Goal: Task Accomplishment & Management: Manage account settings

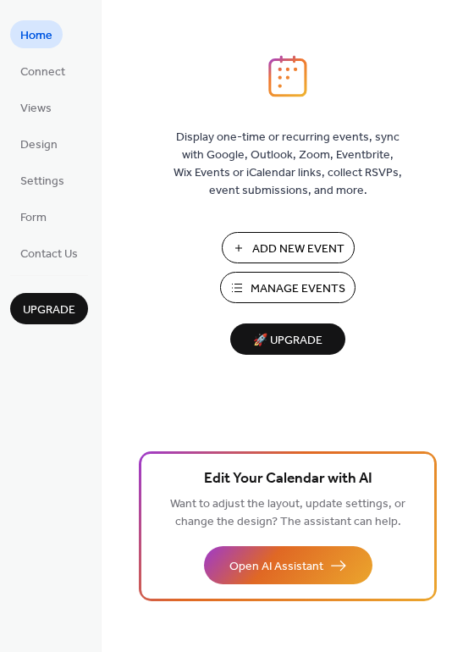
click at [285, 289] on span "Manage Events" at bounding box center [297, 289] width 95 height 18
click at [294, 341] on span "🚀 Upgrade" at bounding box center [287, 340] width 95 height 23
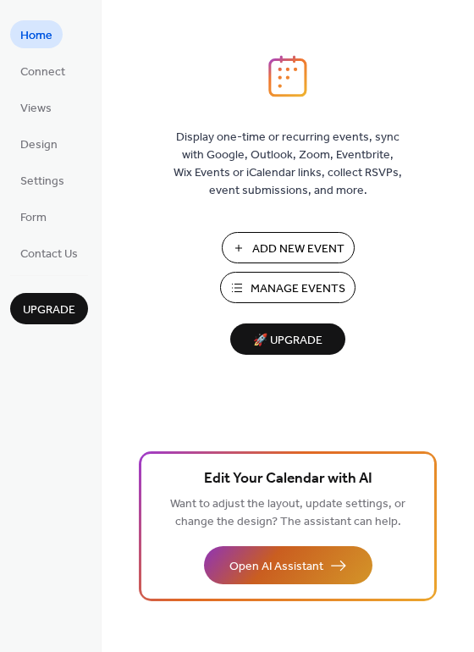
click at [311, 564] on span "Open AI Assistant" at bounding box center [276, 567] width 94 height 18
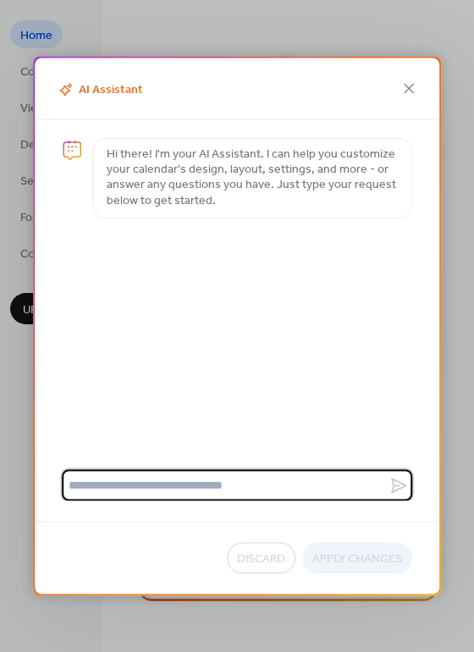
click at [400, 487] on label at bounding box center [237, 485] width 350 height 31
click at [388, 487] on textarea at bounding box center [225, 485] width 327 height 31
click at [412, 93] on icon at bounding box center [409, 89] width 20 height 20
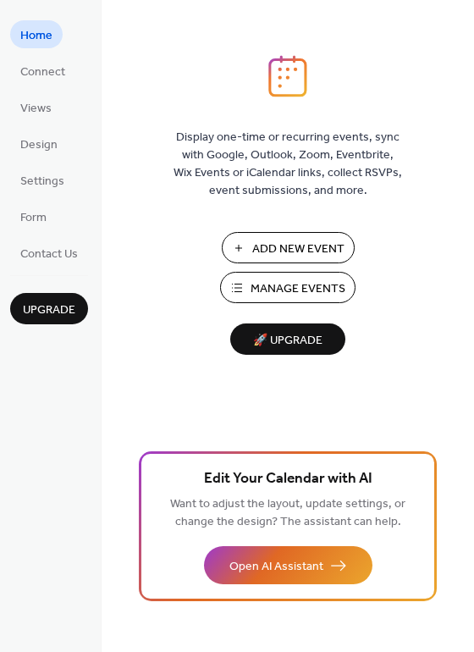
click at [276, 480] on span "Edit Your Calendar with AI" at bounding box center [288, 479] width 168 height 24
click at [386, 379] on div "Display one-time or recurring events, sync with Google, Outlook, Zoom, Eventbri…" at bounding box center [288, 353] width 372 height 597
click at [184, 395] on div "Display one-time or recurring events, sync with Google, Outlook, Zoom, Eventbri…" at bounding box center [288, 353] width 372 height 597
click at [36, 151] on span "Design" at bounding box center [38, 145] width 37 height 18
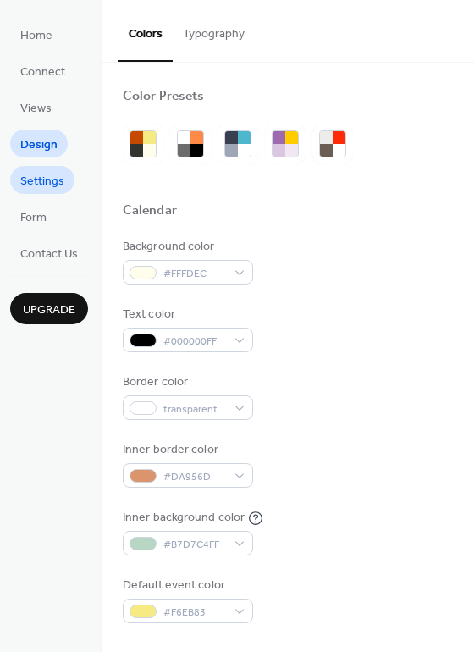
click at [30, 180] on span "Settings" at bounding box center [42, 182] width 44 height 18
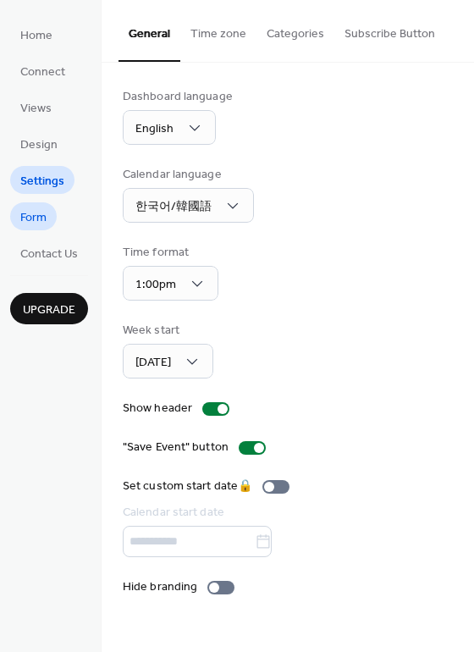
click at [35, 215] on span "Form" at bounding box center [33, 218] width 26 height 18
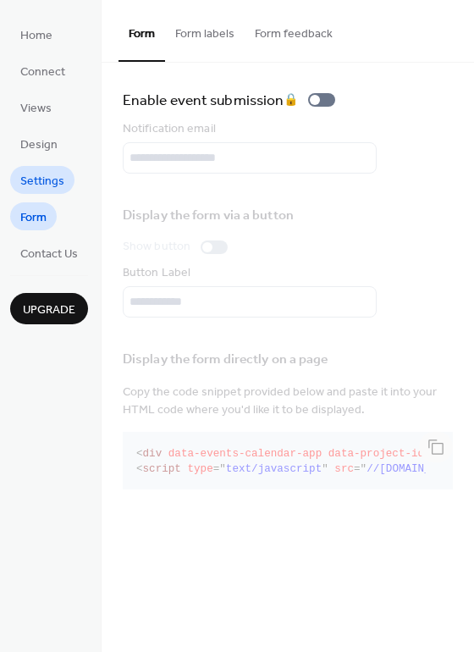
click at [32, 179] on span "Settings" at bounding box center [42, 182] width 44 height 18
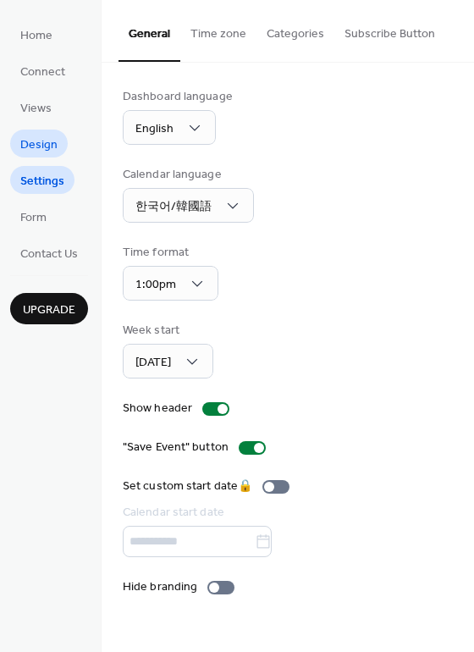
click at [36, 145] on span "Design" at bounding box center [38, 145] width 37 height 18
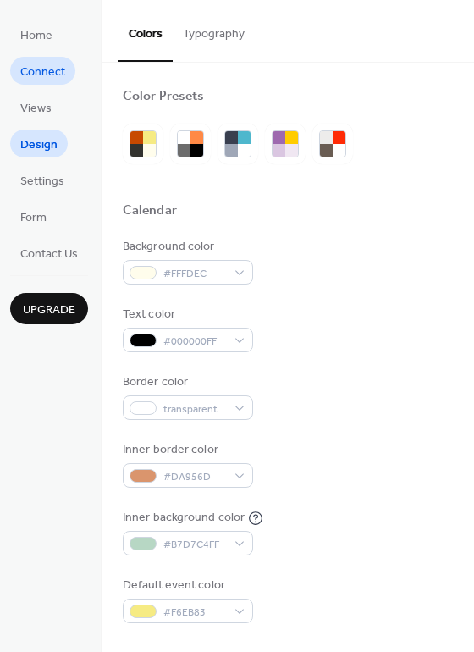
click at [52, 72] on span "Connect" at bounding box center [42, 72] width 45 height 18
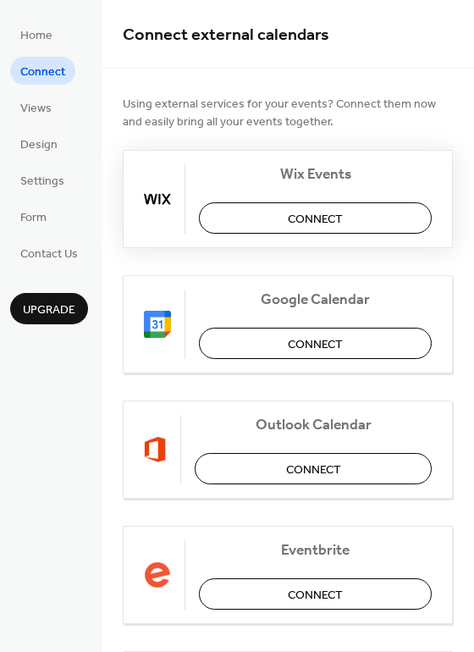
click at [318, 217] on span "Connect" at bounding box center [315, 220] width 55 height 18
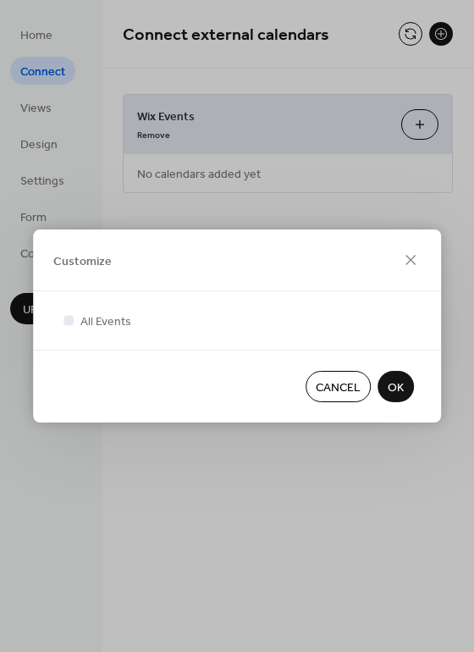
click at [398, 384] on span "OK" at bounding box center [396, 388] width 16 height 18
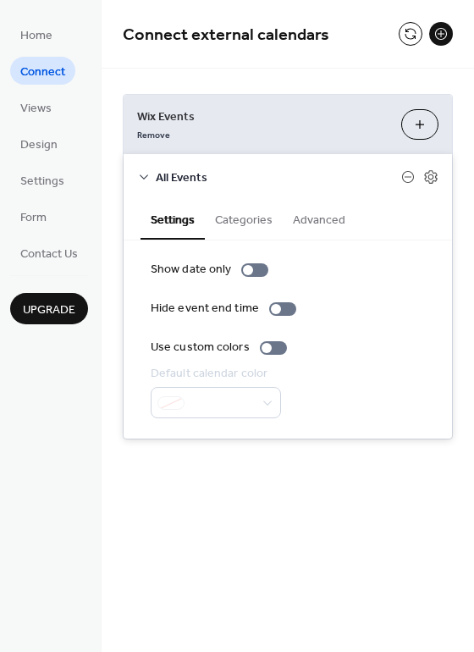
click at [239, 218] on button "Categories" at bounding box center [244, 218] width 78 height 39
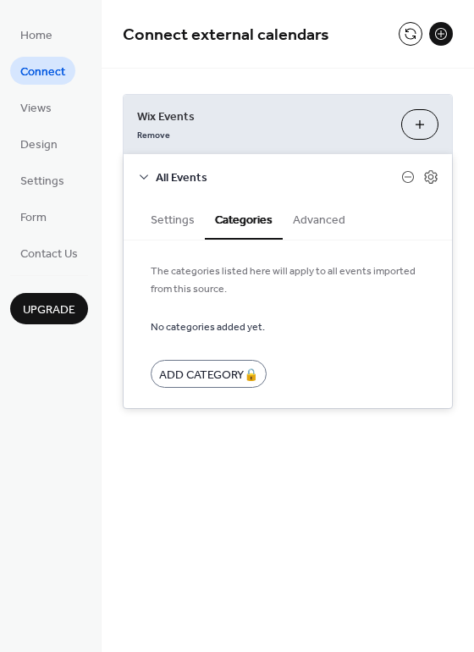
click at [300, 214] on button "Advanced" at bounding box center [319, 218] width 73 height 39
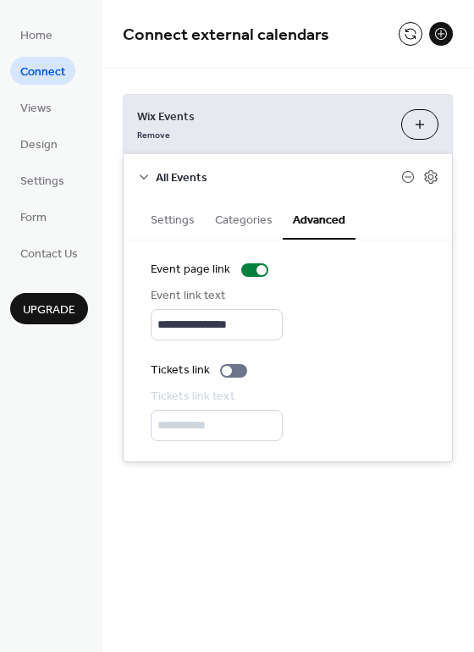
click at [420, 124] on button "Customize" at bounding box center [419, 124] width 37 height 30
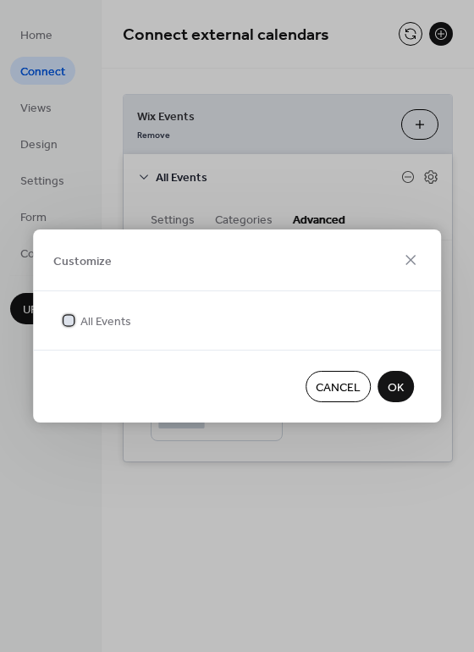
click at [124, 319] on span "All Events" at bounding box center [105, 322] width 51 height 18
click at [110, 320] on span "All Events" at bounding box center [105, 322] width 51 height 18
click at [402, 391] on span "OK" at bounding box center [396, 388] width 16 height 18
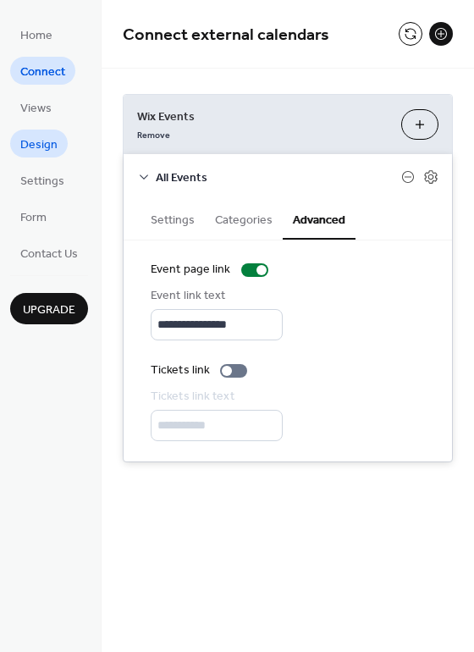
click at [51, 145] on span "Design" at bounding box center [38, 145] width 37 height 18
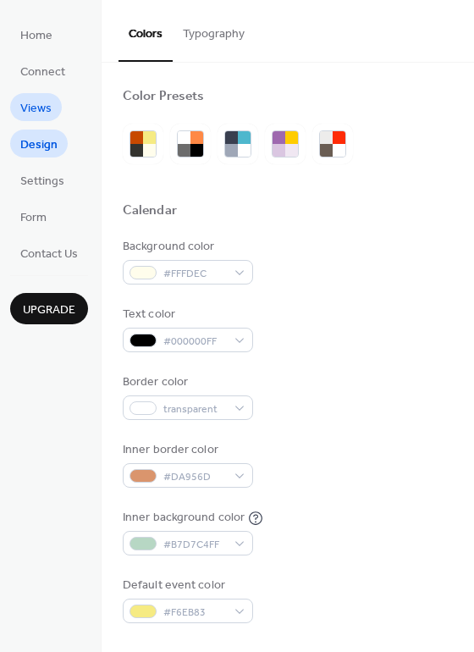
click at [44, 104] on span "Views" at bounding box center [35, 109] width 31 height 18
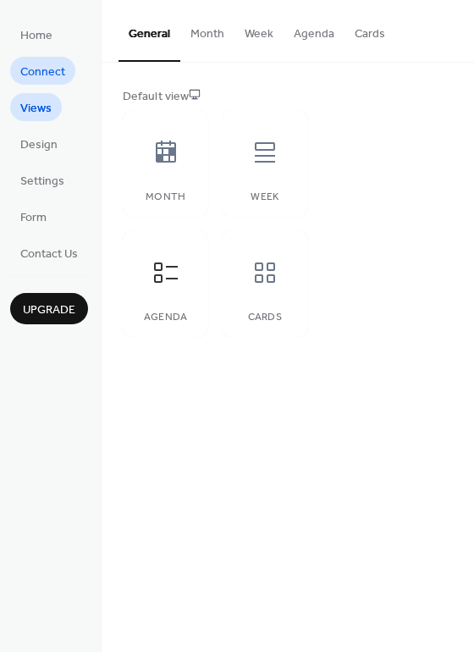
click at [45, 73] on span "Connect" at bounding box center [42, 72] width 45 height 18
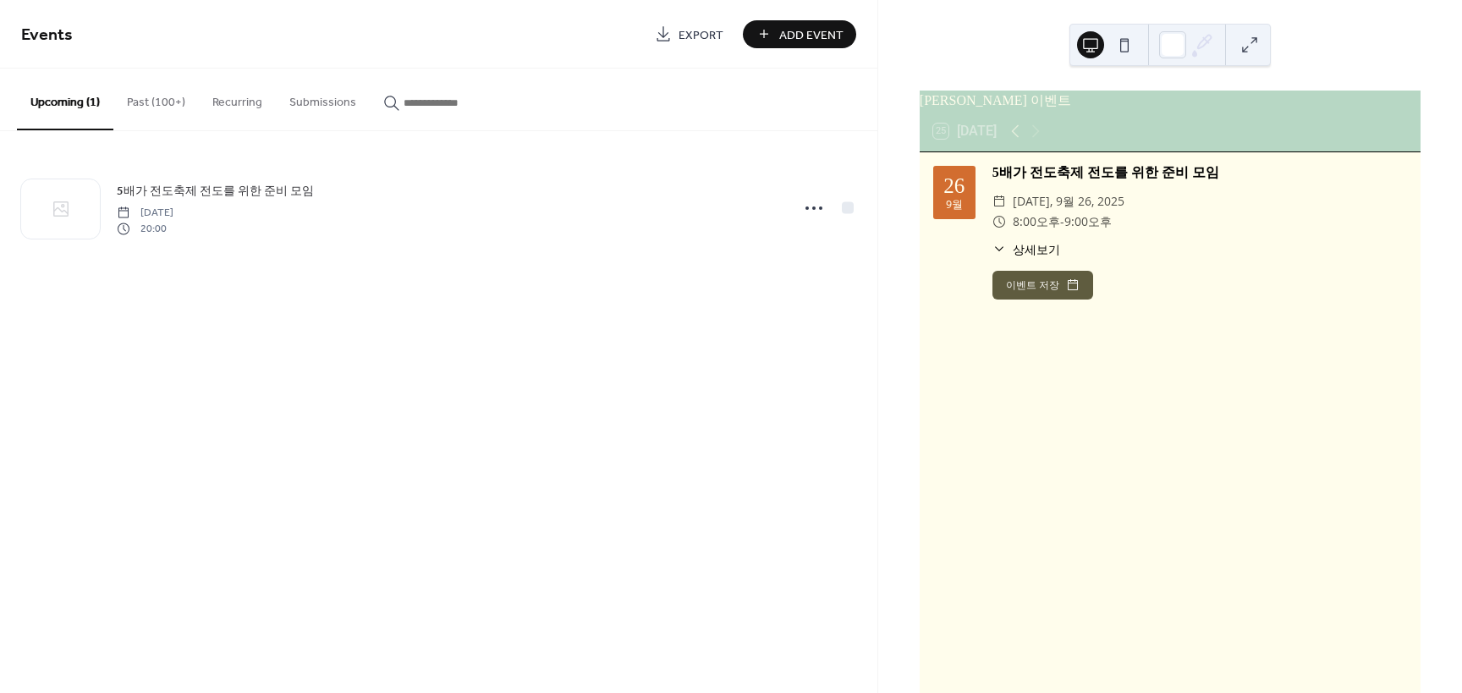
click at [1127, 42] on button at bounding box center [1124, 44] width 27 height 27
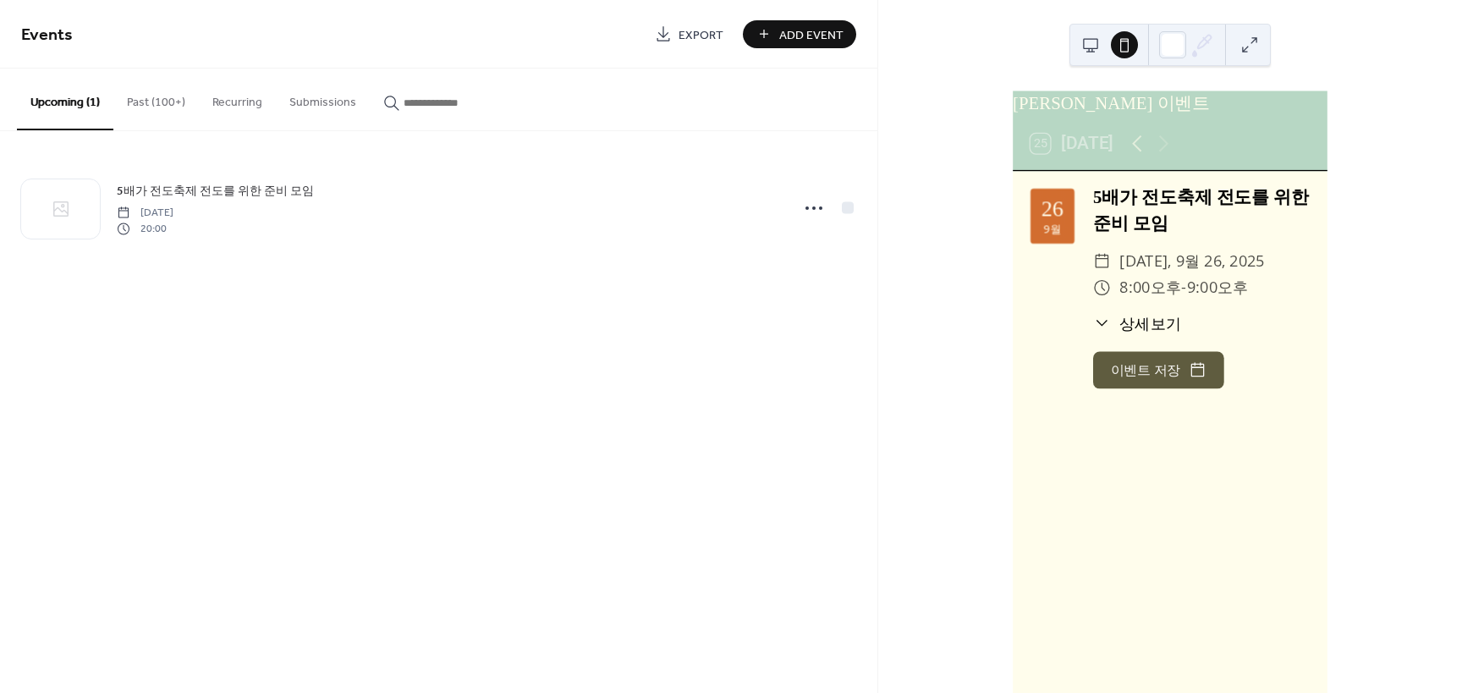
click at [1090, 45] on button at bounding box center [1090, 44] width 27 height 27
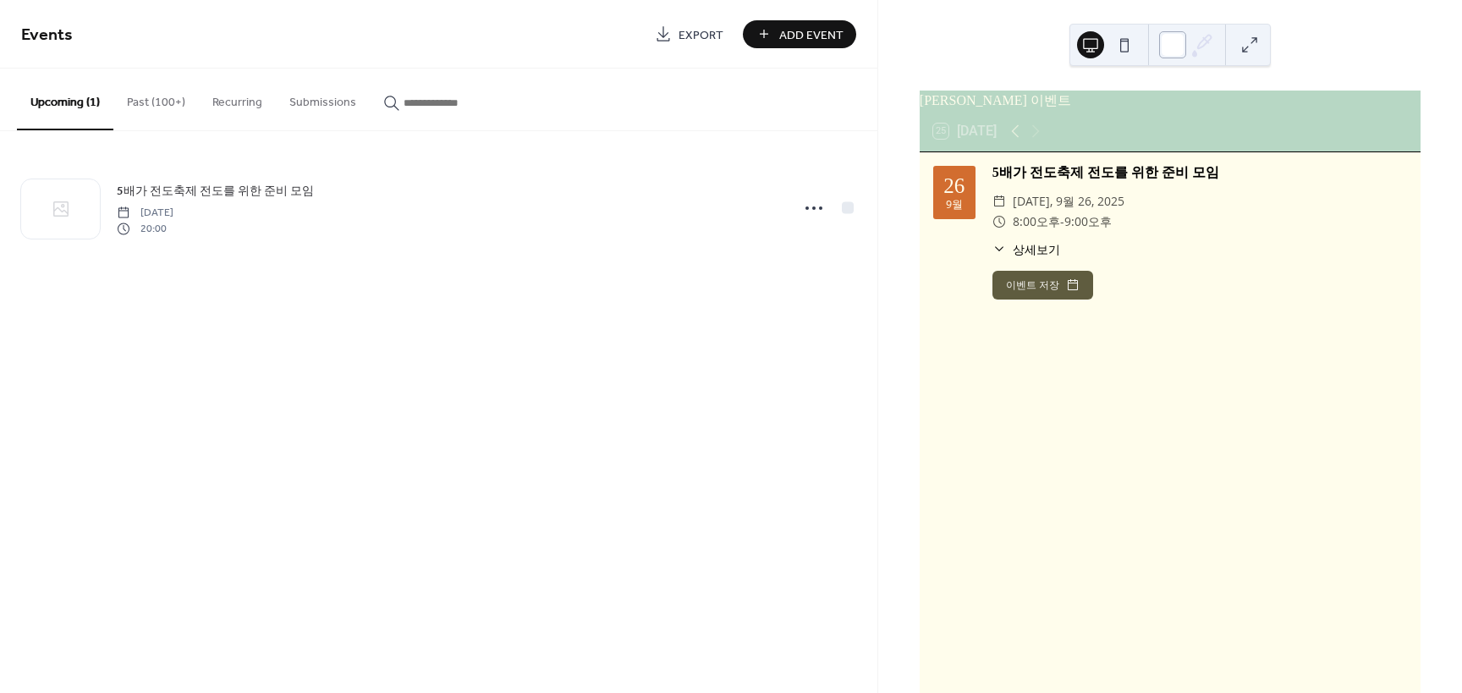
click at [1176, 48] on div at bounding box center [1172, 44] width 27 height 27
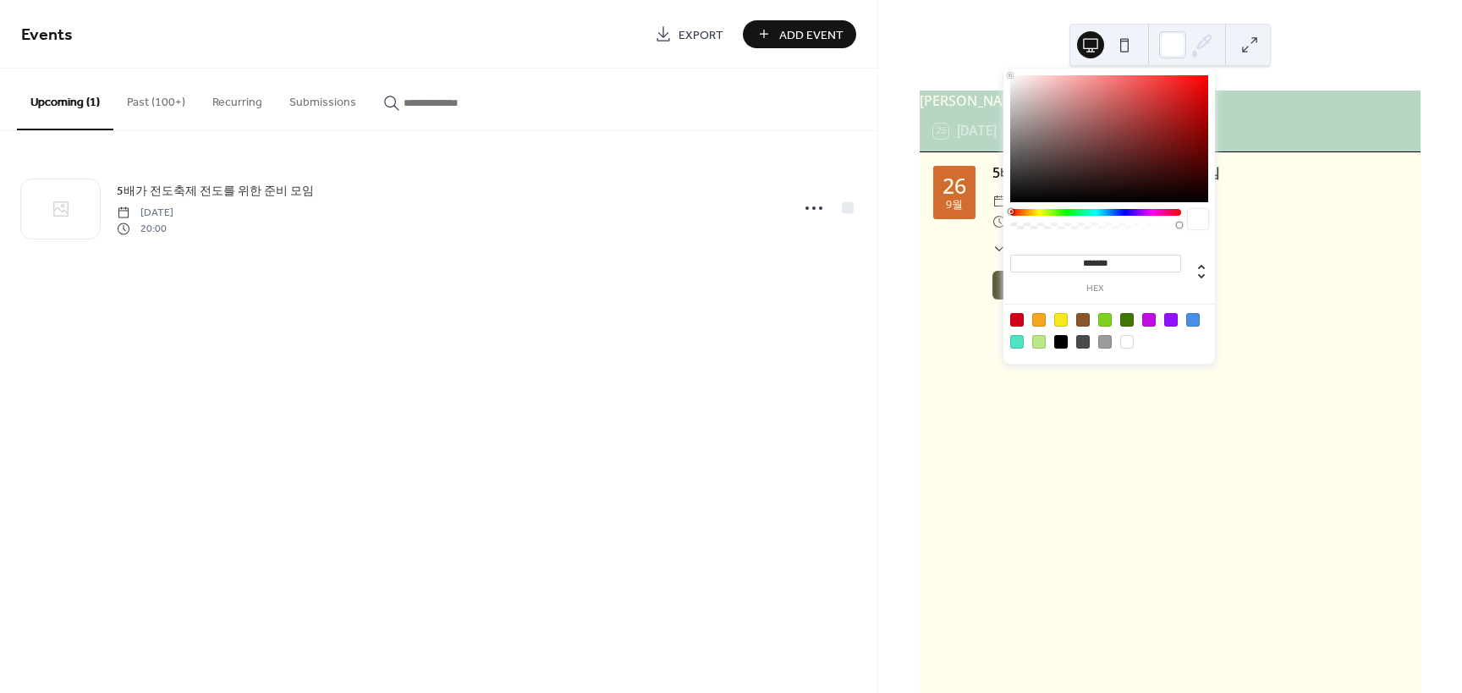
click at [1195, 44] on icon at bounding box center [1202, 44] width 25 height 25
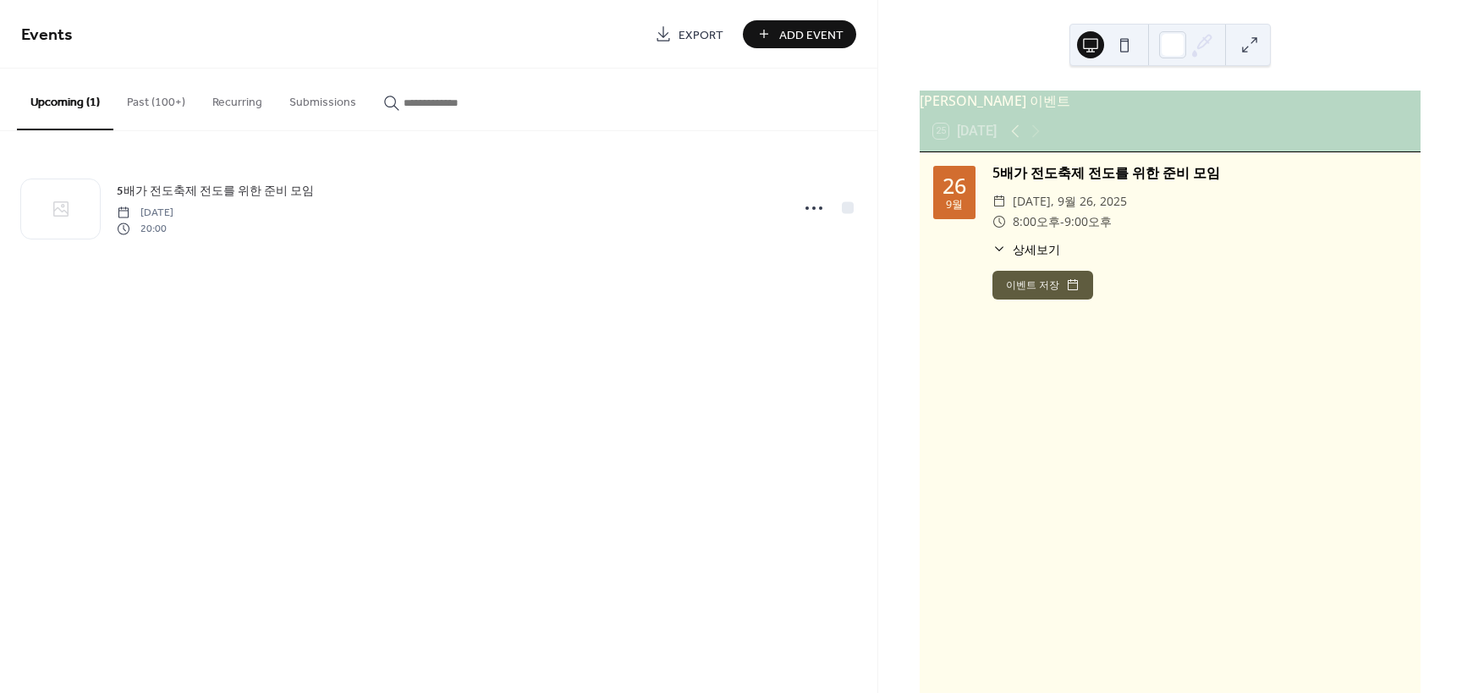
drag, startPoint x: 994, startPoint y: 355, endPoint x: 810, endPoint y: 384, distance: 185.9
drag, startPoint x: 810, startPoint y: 384, endPoint x: 724, endPoint y: 398, distance: 87.4
click at [724, 398] on div "Events Export Add Event Upcoming (1) Past (100+) Recurring Submissions 5배가 전도축제…" at bounding box center [439, 346] width 878 height 693
click at [619, 399] on div "Events Export Add Event Upcoming (1) Past (100+) Recurring Submissions 5배가 전도축제…" at bounding box center [439, 346] width 878 height 693
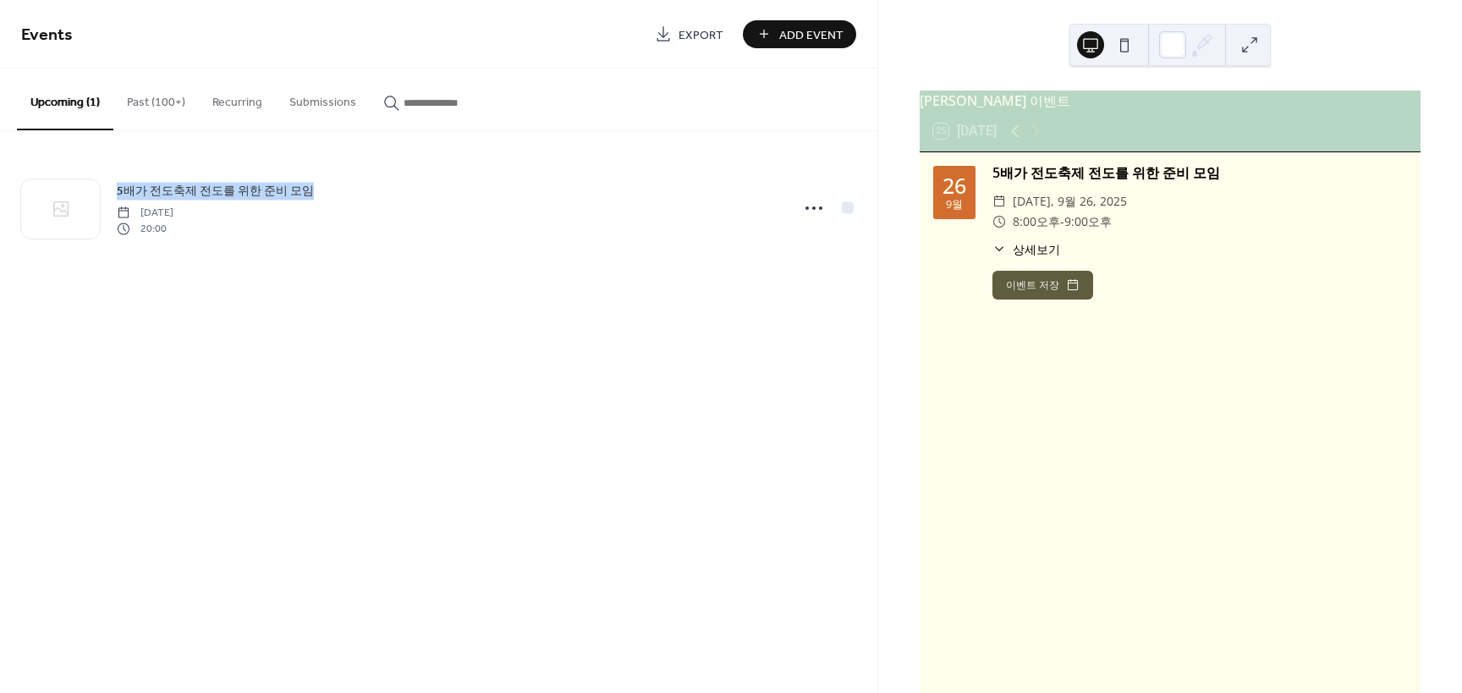
click at [619, 399] on div "Events Export Add Event Upcoming (1) Past (100+) Recurring Submissions 5배가 전도축제…" at bounding box center [439, 346] width 878 height 693
